Goal: Task Accomplishment & Management: Manage account settings

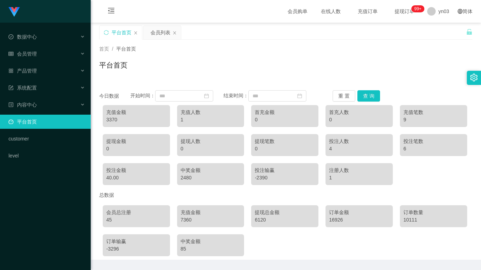
scroll to position [23, 0]
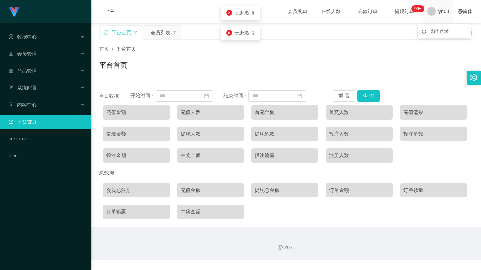
click at [439, 11] on span "yn03" at bounding box center [444, 11] width 11 height 23
click at [435, 28] on span "退出登录" at bounding box center [439, 31] width 20 height 6
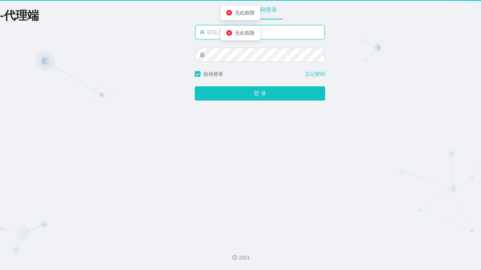
type input "yn03"
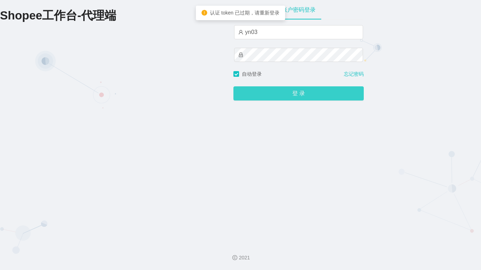
click at [285, 90] on button "登 录" at bounding box center [299, 94] width 130 height 14
